Goal: Entertainment & Leisure: Consume media (video, audio)

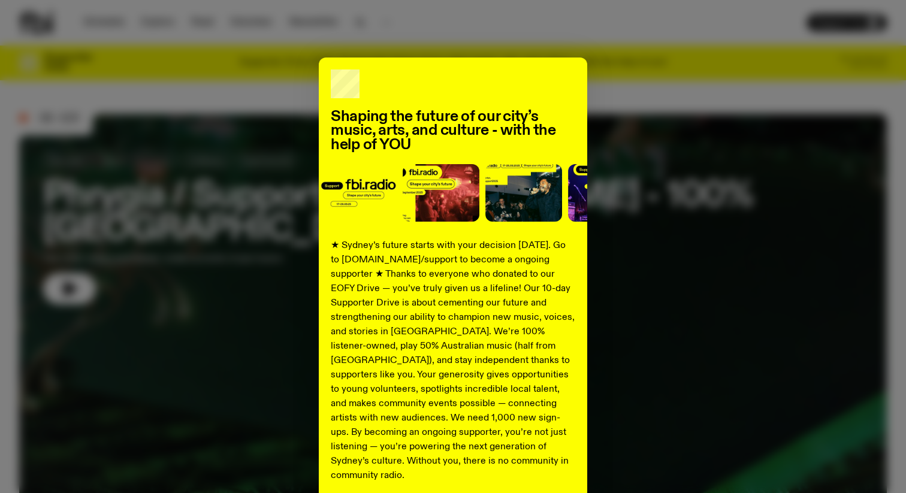
click at [330, 23] on div "Shaping the future of our city’s music, arts, and culture - with the help of YO…" at bounding box center [453, 246] width 906 height 493
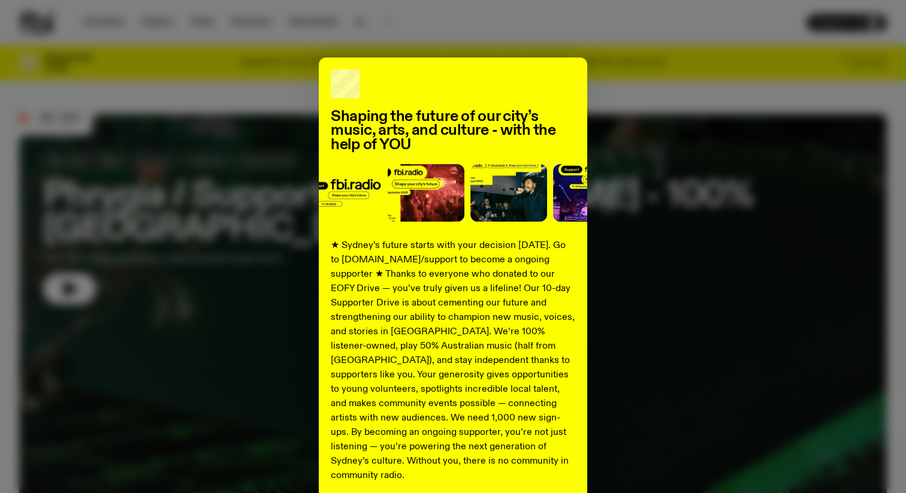
click at [418, 37] on div "Shaping the future of our city’s music, arts, and culture - with the help of YO…" at bounding box center [453, 246] width 906 height 493
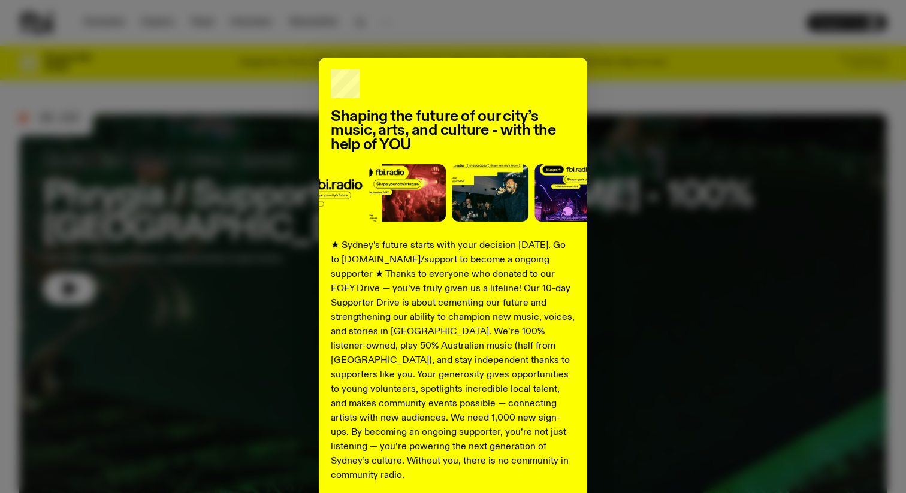
scroll to position [99, 0]
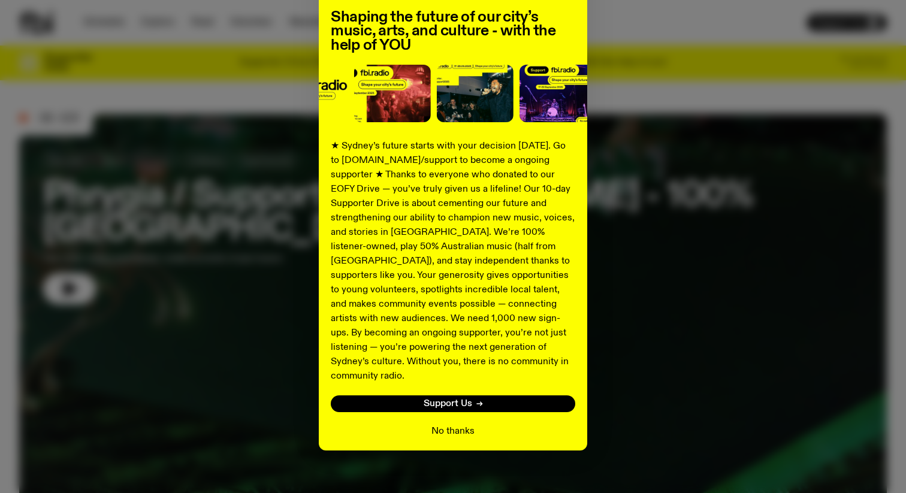
click at [452, 424] on button "No thanks" at bounding box center [452, 431] width 43 height 14
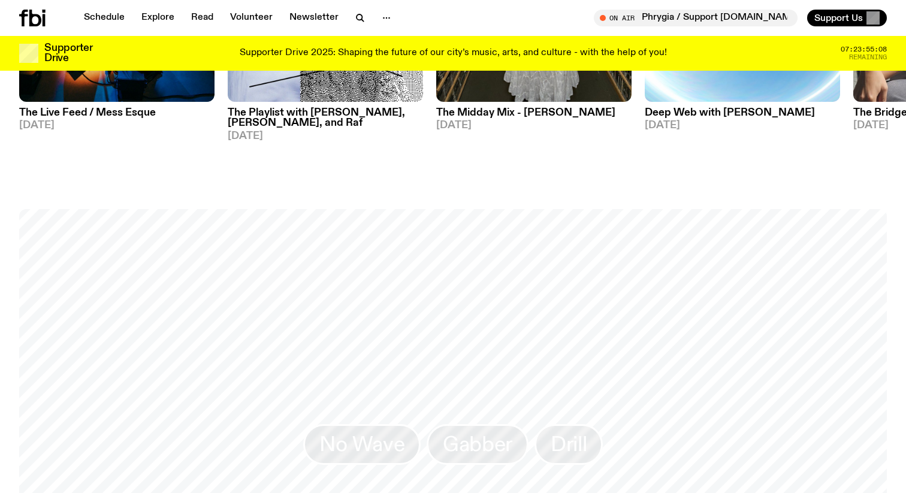
scroll to position [865, 0]
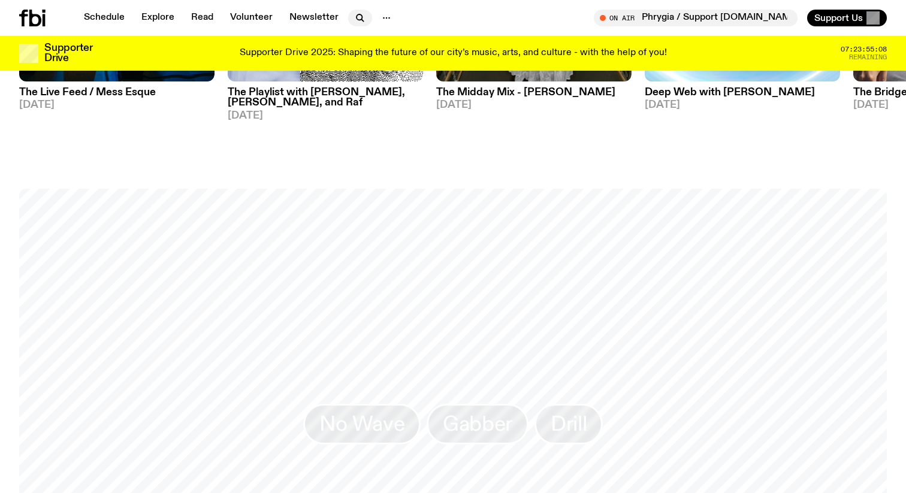
click at [353, 13] on icon "button" at bounding box center [360, 18] width 14 height 14
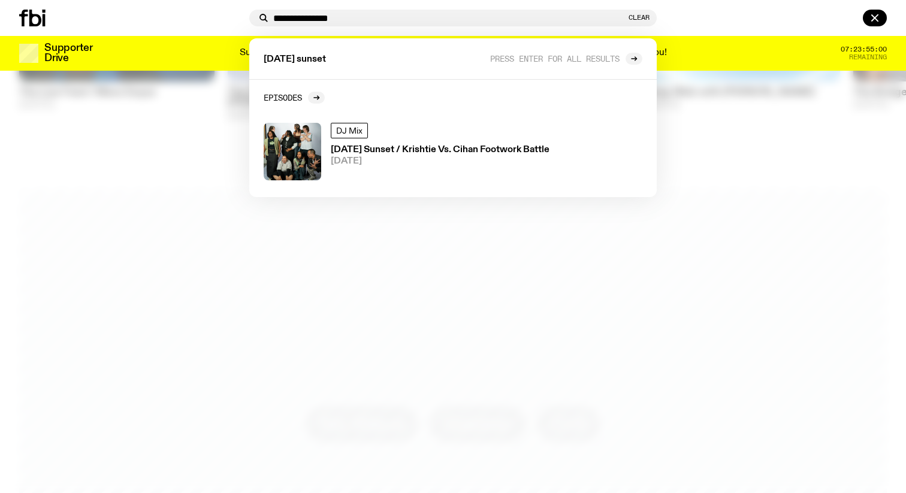
type input "**********"
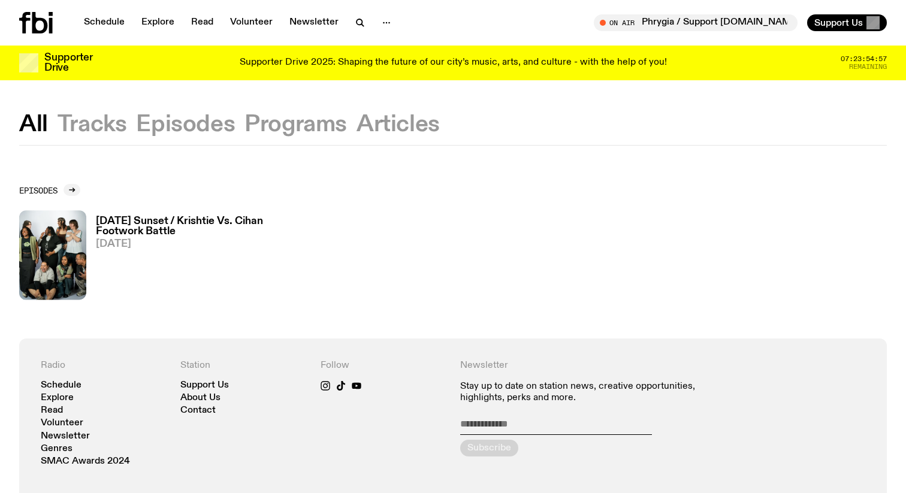
click at [239, 117] on div "All Tracks Episodes Programs Articles" at bounding box center [453, 129] width 906 height 31
click at [266, 122] on button "Programs" at bounding box center [295, 125] width 102 height 22
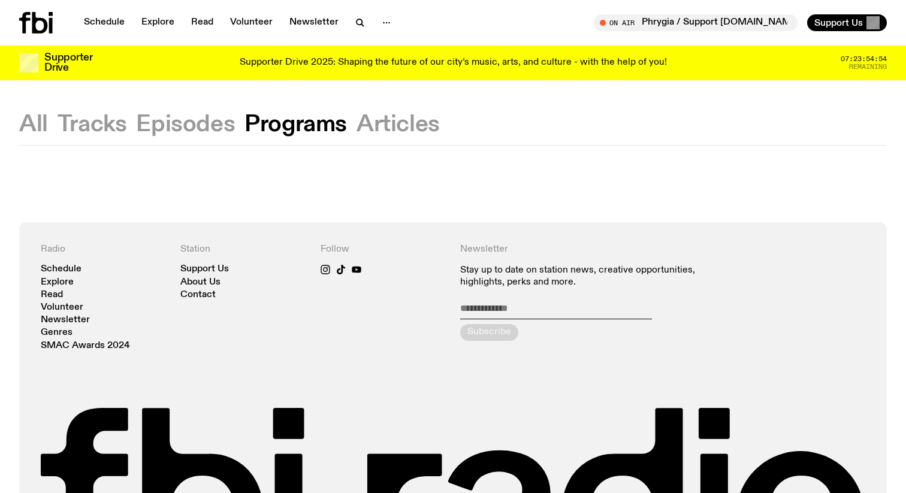
click at [52, 117] on div "All Tracks Episodes Programs Articles" at bounding box center [453, 129] width 906 height 31
click at [35, 120] on button "All" at bounding box center [33, 125] width 29 height 22
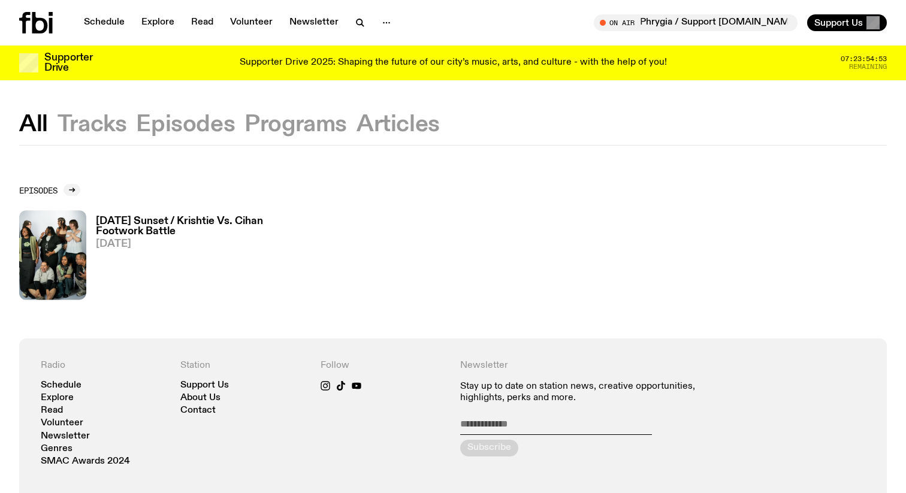
click at [156, 223] on h3 "[DATE] Sunset / Krishtie Vs. Cihan Footwork Battle" at bounding box center [197, 226] width 203 height 20
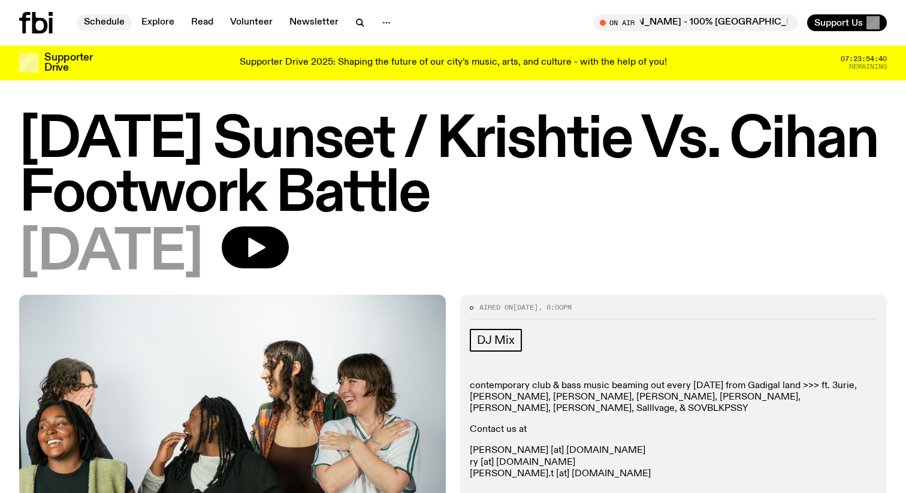
click at [102, 26] on link "Schedule" at bounding box center [104, 22] width 55 height 17
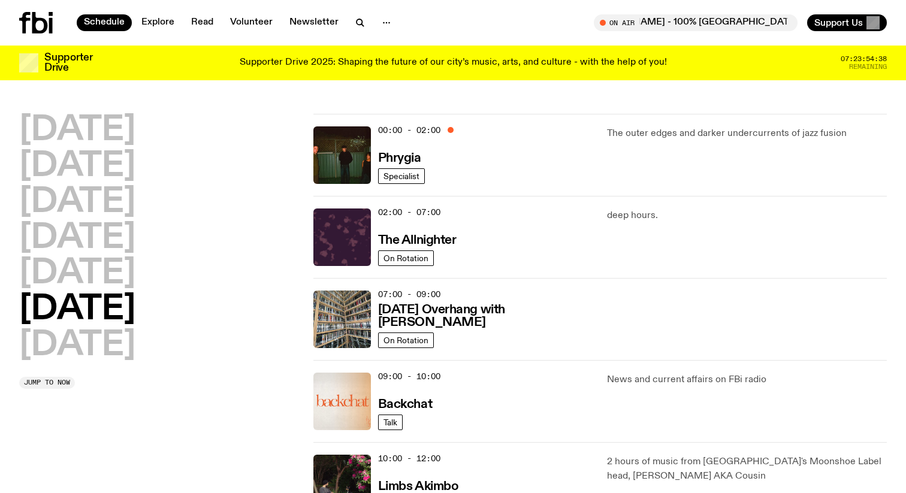
click at [135, 315] on h2 "[DATE]" at bounding box center [77, 310] width 116 height 34
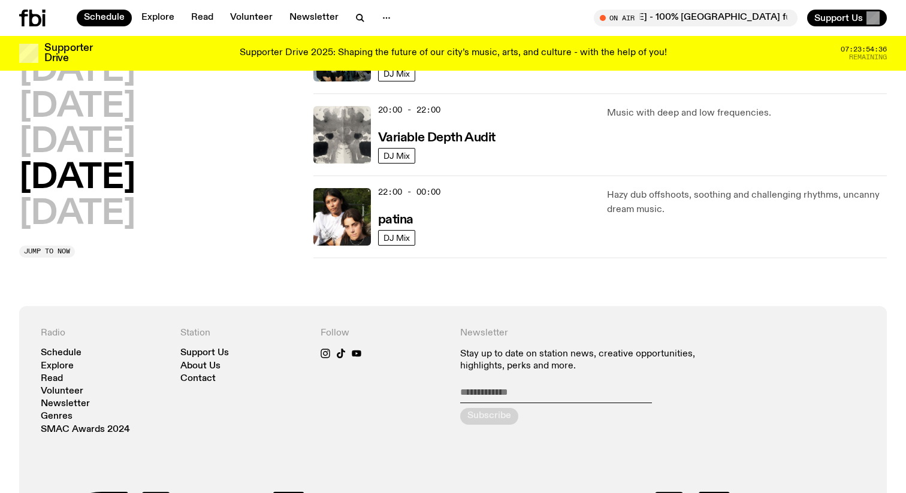
scroll to position [591, 0]
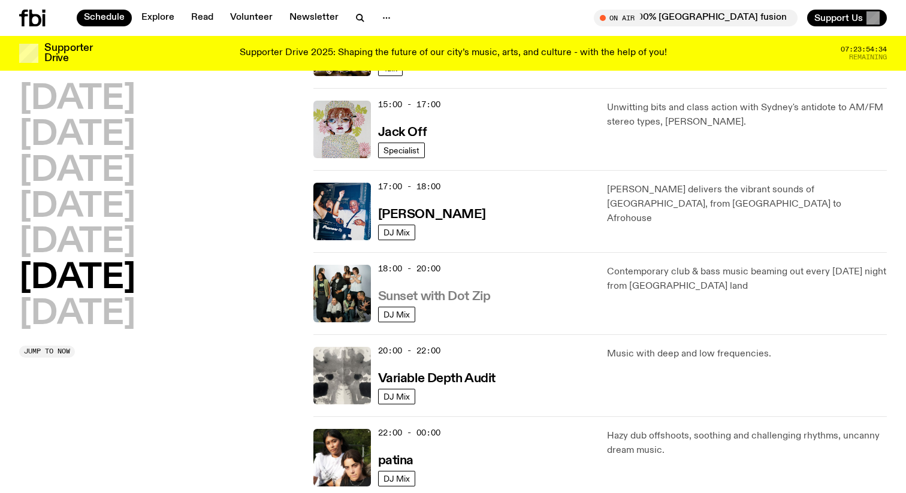
click at [431, 295] on h3 "Sunset with Dot Zip" at bounding box center [434, 297] width 113 height 13
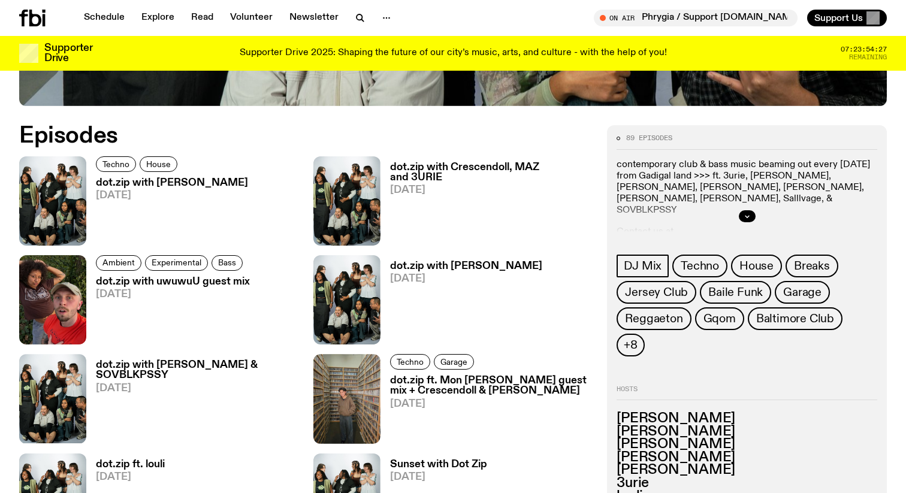
scroll to position [552, 0]
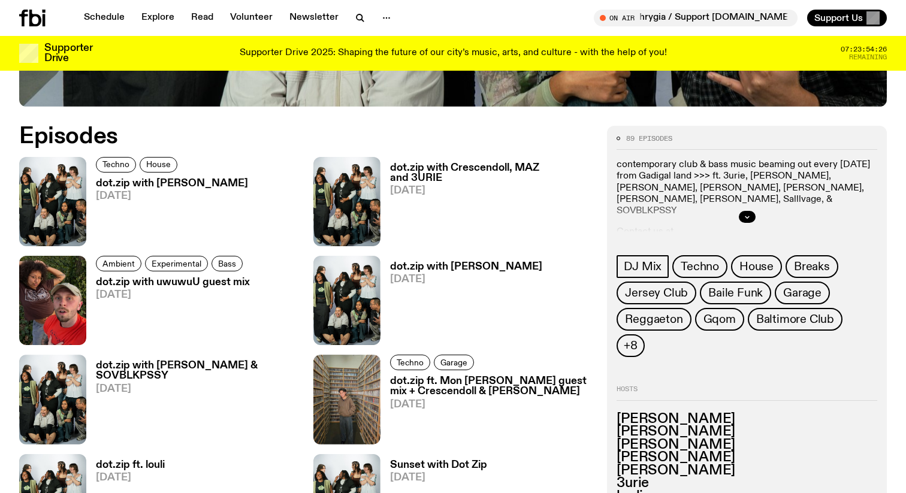
click at [187, 184] on h3 "dot.zip with [PERSON_NAME]" at bounding box center [172, 184] width 152 height 10
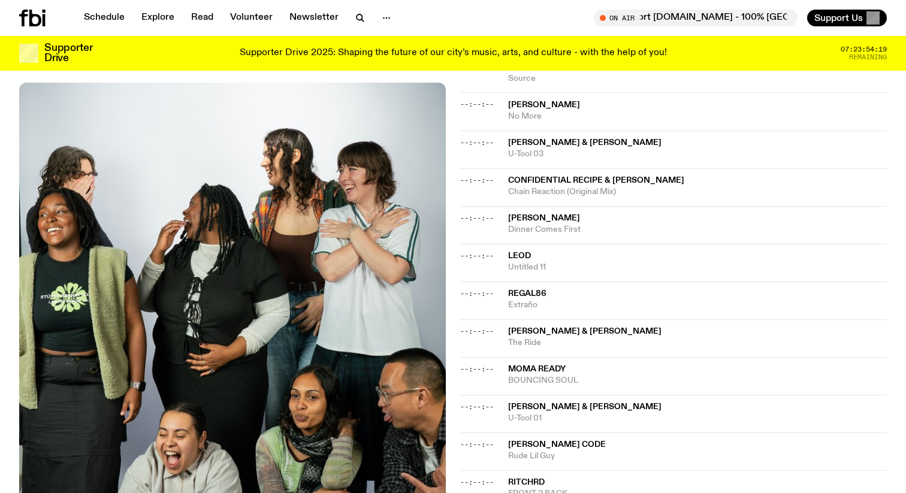
scroll to position [816, 0]
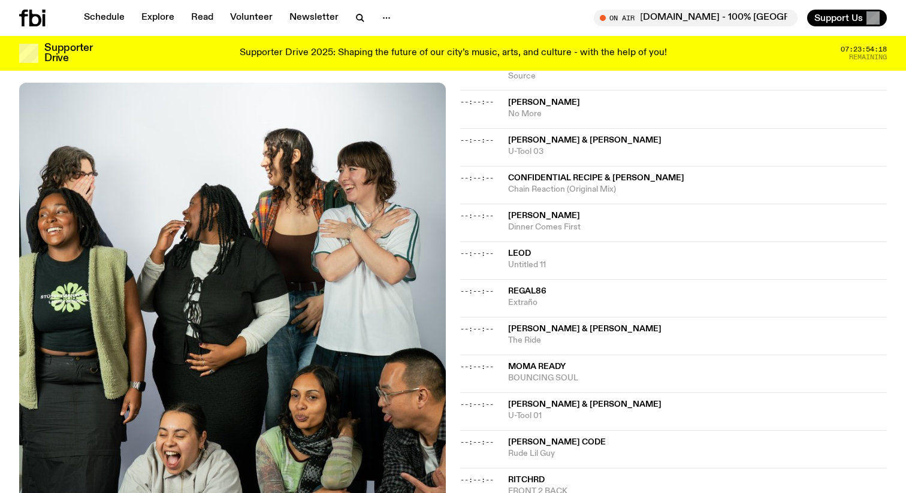
click at [482, 324] on span "--:--:--" at bounding box center [477, 329] width 34 height 10
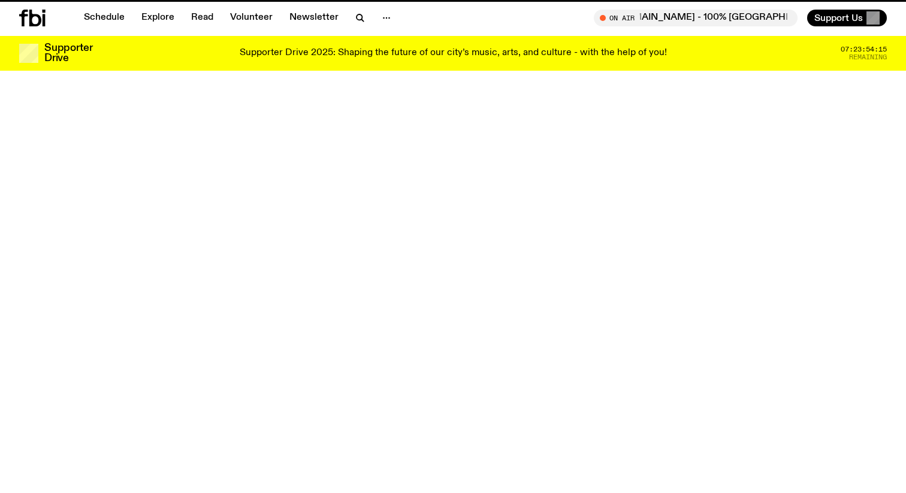
scroll to position [552, 0]
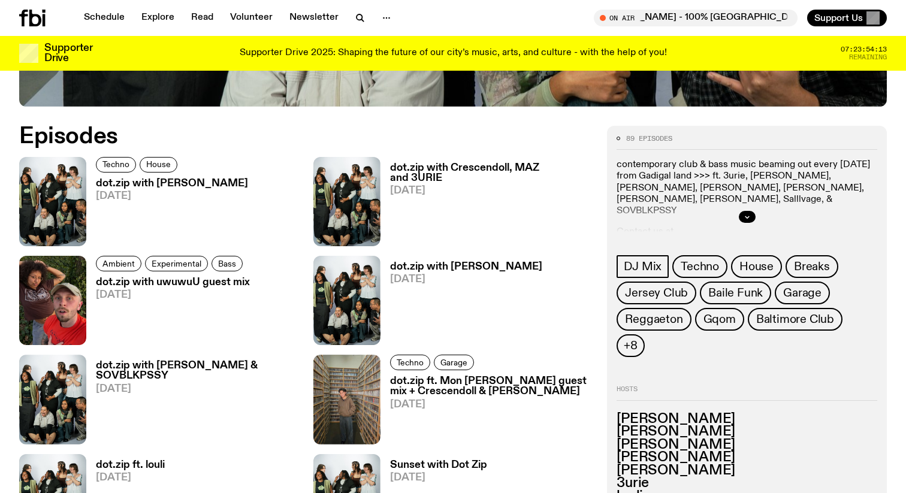
click at [458, 167] on h3 "dot.zip with Crescendoll, MAZ and 3URIE" at bounding box center [491, 173] width 203 height 20
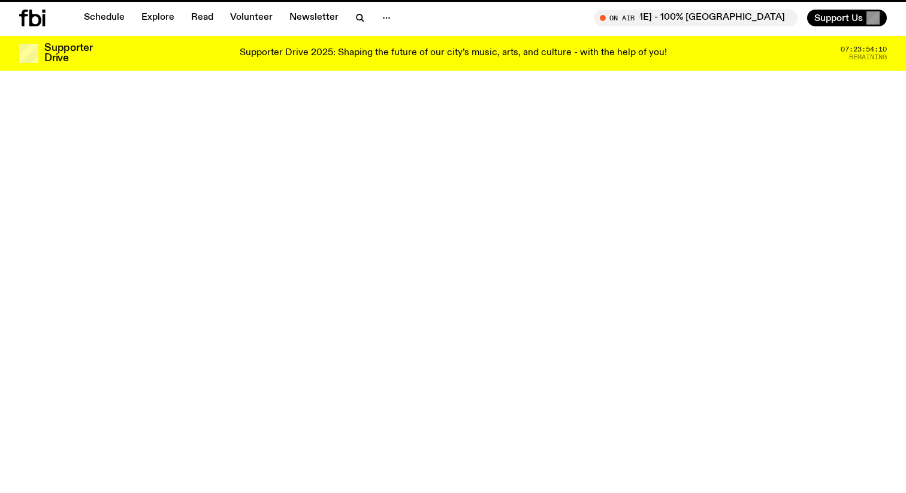
scroll to position [552, 0]
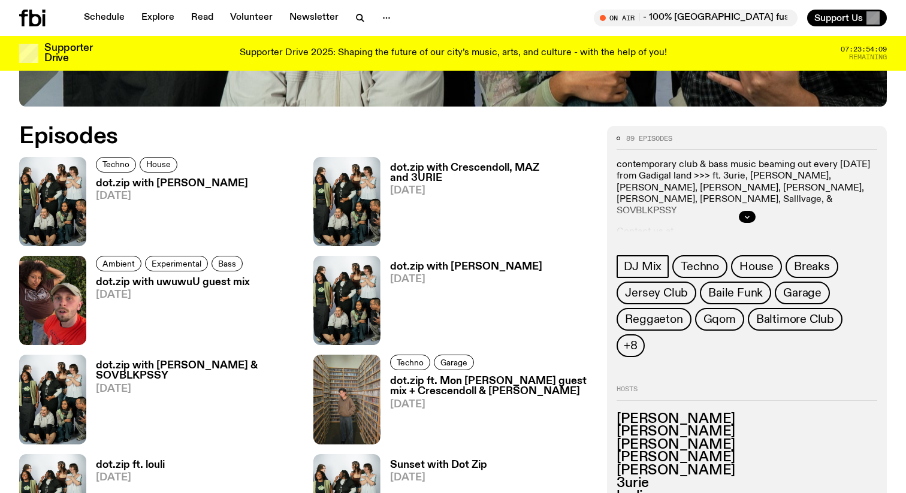
click at [201, 364] on h3 "dot.zip with [PERSON_NAME] & SOVBLKPSSY" at bounding box center [197, 371] width 203 height 20
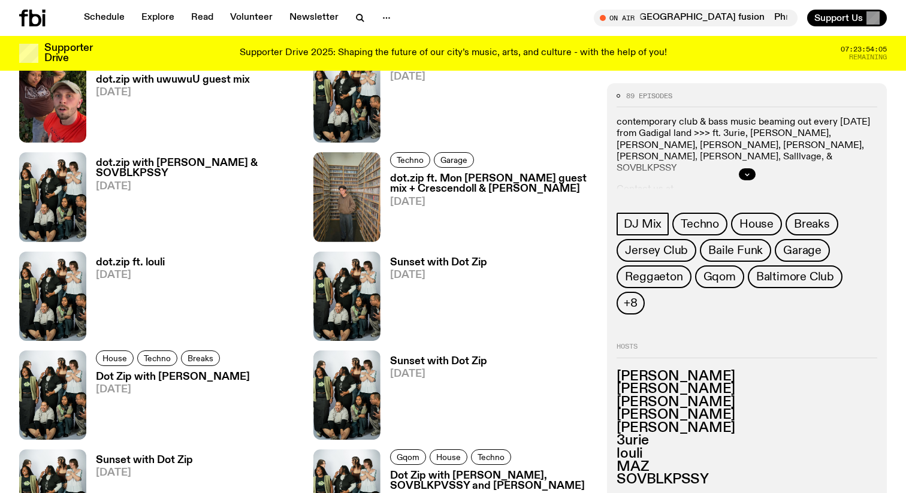
click at [146, 264] on h3 "dot.zip ft. louli" at bounding box center [130, 263] width 69 height 10
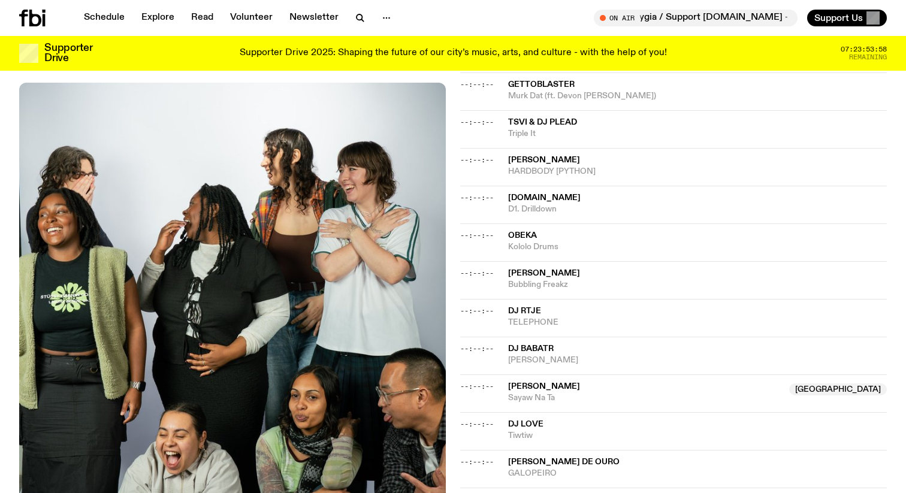
scroll to position [1010, 0]
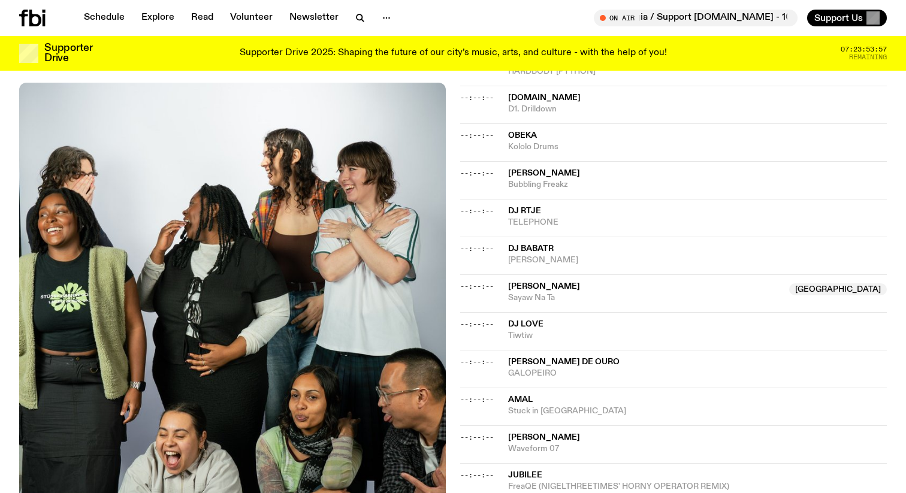
click at [536, 282] on span "[PERSON_NAME]" at bounding box center [544, 286] width 72 height 8
click at [591, 255] on span "[PERSON_NAME]" at bounding box center [697, 260] width 379 height 11
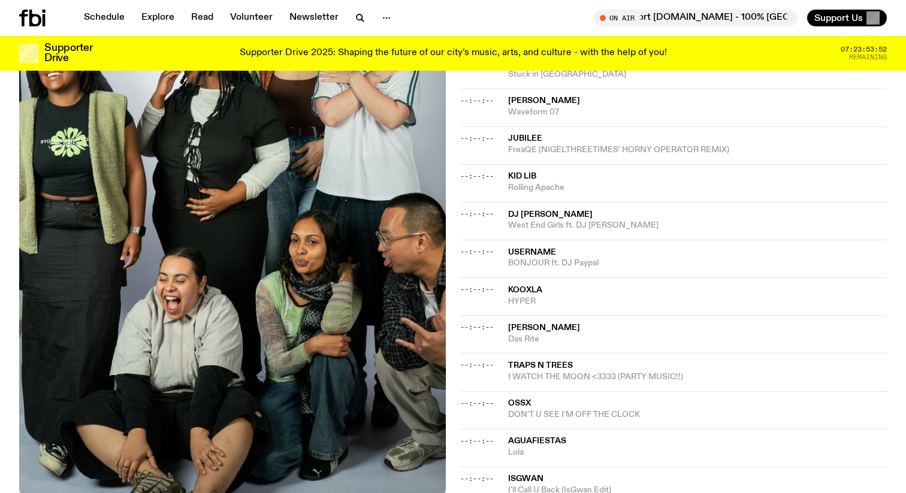
scroll to position [1454, 0]
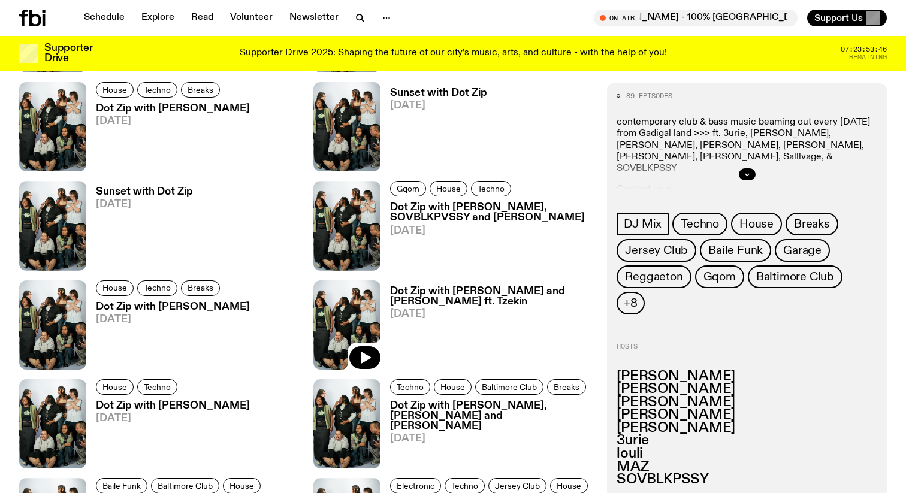
scroll to position [1013, 0]
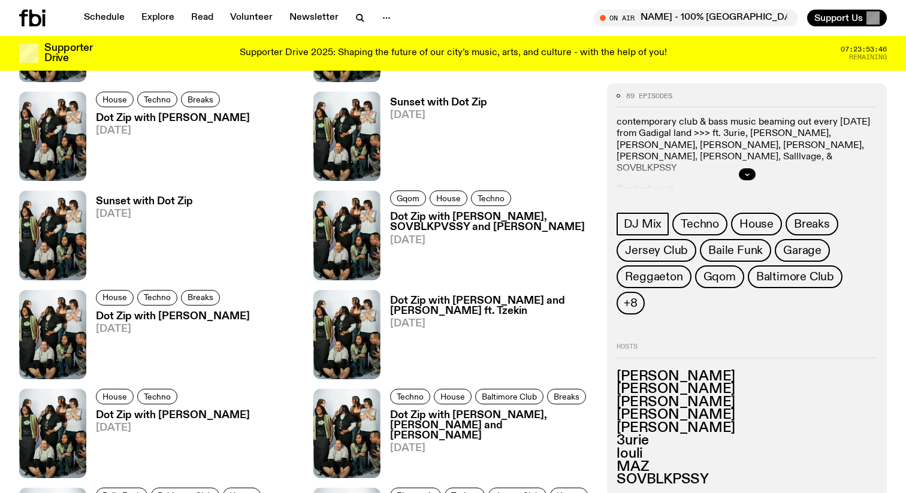
click at [419, 221] on h3 "Dot Zip with [PERSON_NAME], SOVBLKPVSSY and [PERSON_NAME]" at bounding box center [491, 222] width 203 height 20
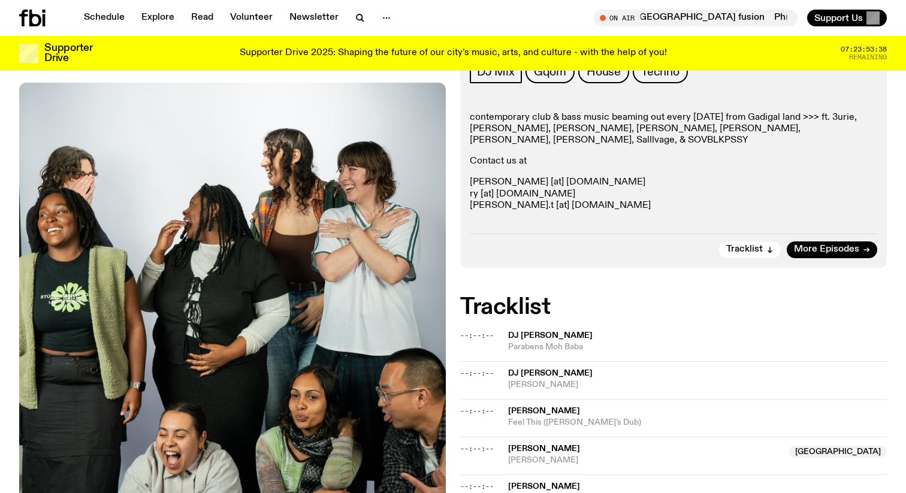
scroll to position [229, 0]
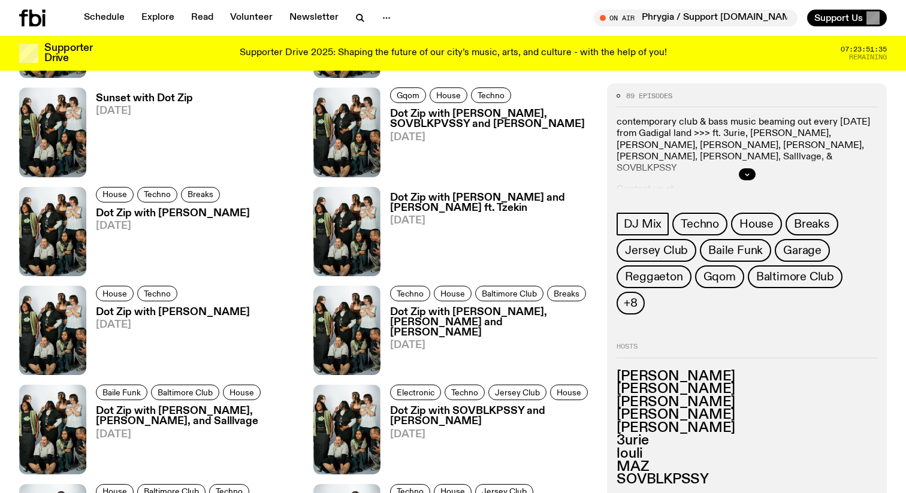
scroll to position [1136, 0]
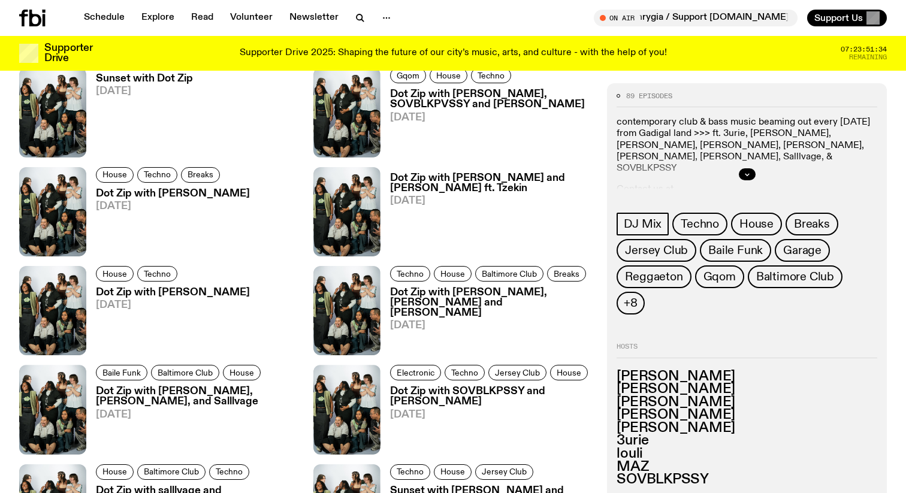
click at [649, 409] on h3 "[PERSON_NAME]" at bounding box center [747, 415] width 261 height 13
click at [649, 395] on h3 "[PERSON_NAME]" at bounding box center [747, 401] width 261 height 13
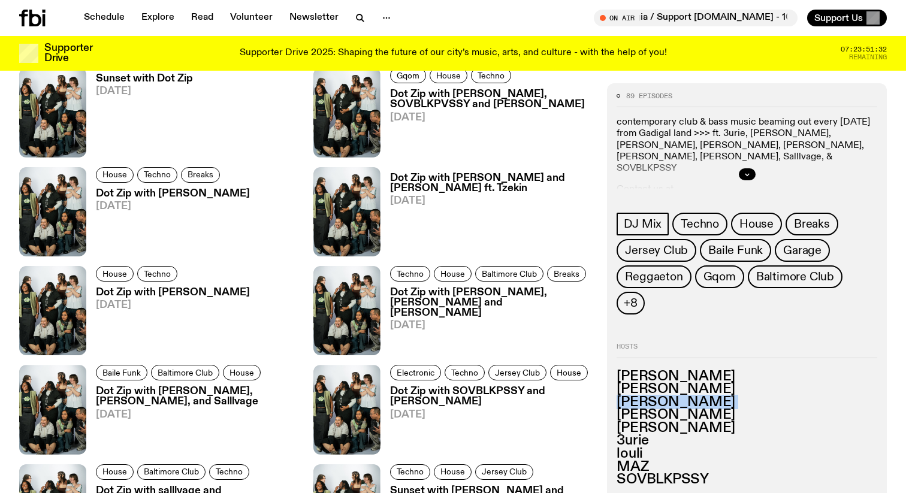
click at [649, 395] on h3 "[PERSON_NAME]" at bounding box center [747, 401] width 261 height 13
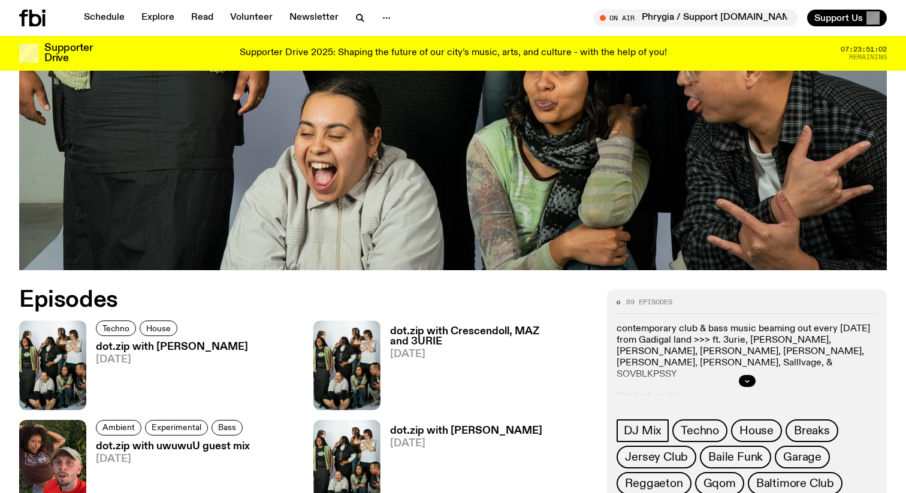
scroll to position [1042, 0]
